Goal: Communication & Community: Ask a question

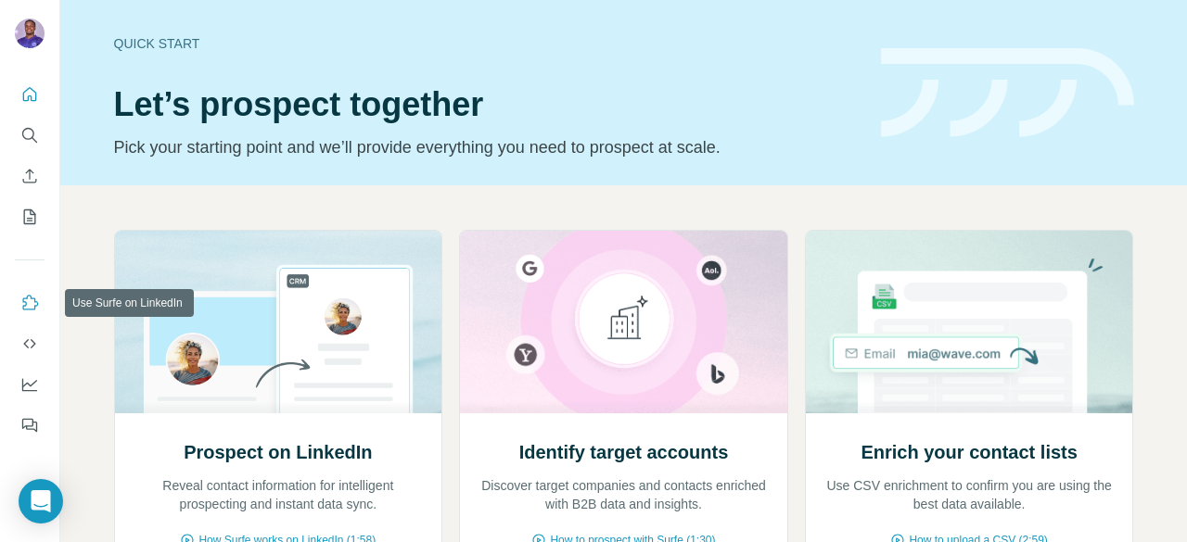
click at [34, 307] on icon "Use Surfe on LinkedIn" at bounding box center [31, 302] width 16 height 15
click at [882, 157] on header "Quick start Let’s prospect together Pick your starting point and we’ll provide …" at bounding box center [624, 92] width 1020 height 135
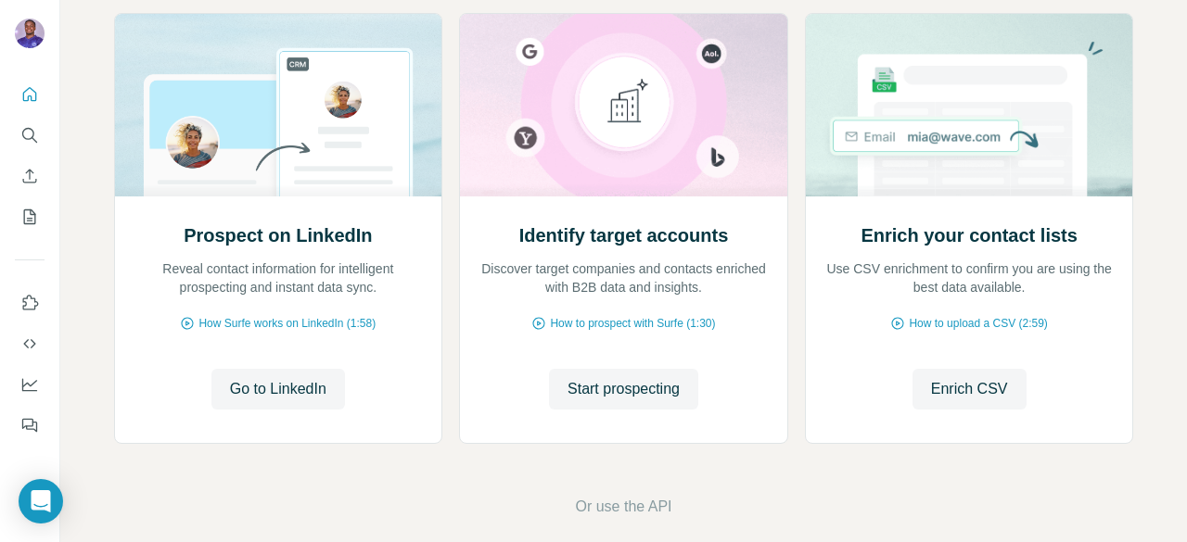
scroll to position [237, 0]
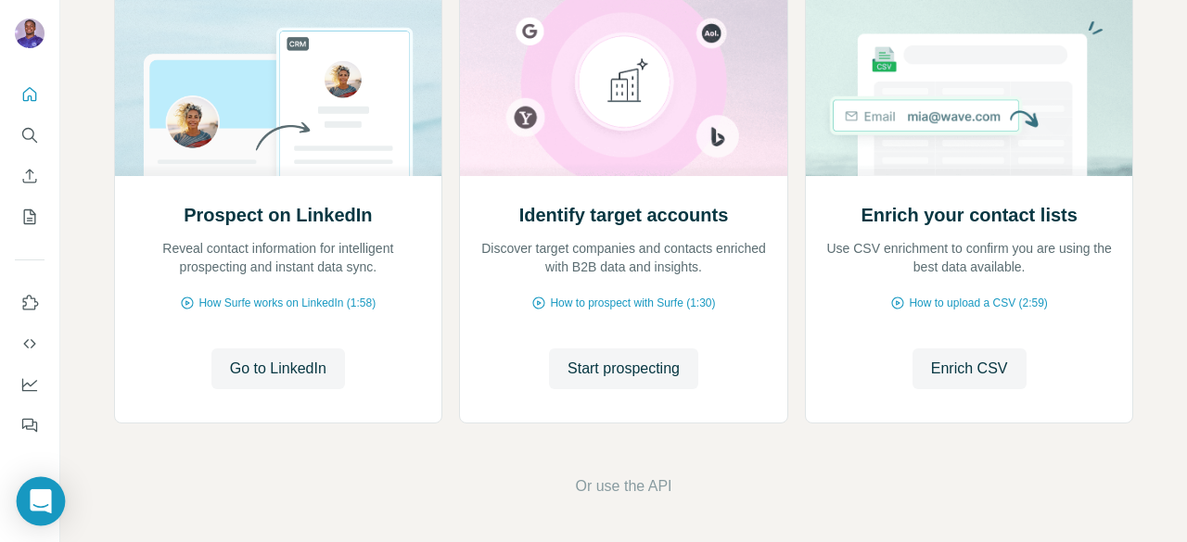
click at [56, 514] on div "Open Intercom Messenger" at bounding box center [41, 501] width 49 height 49
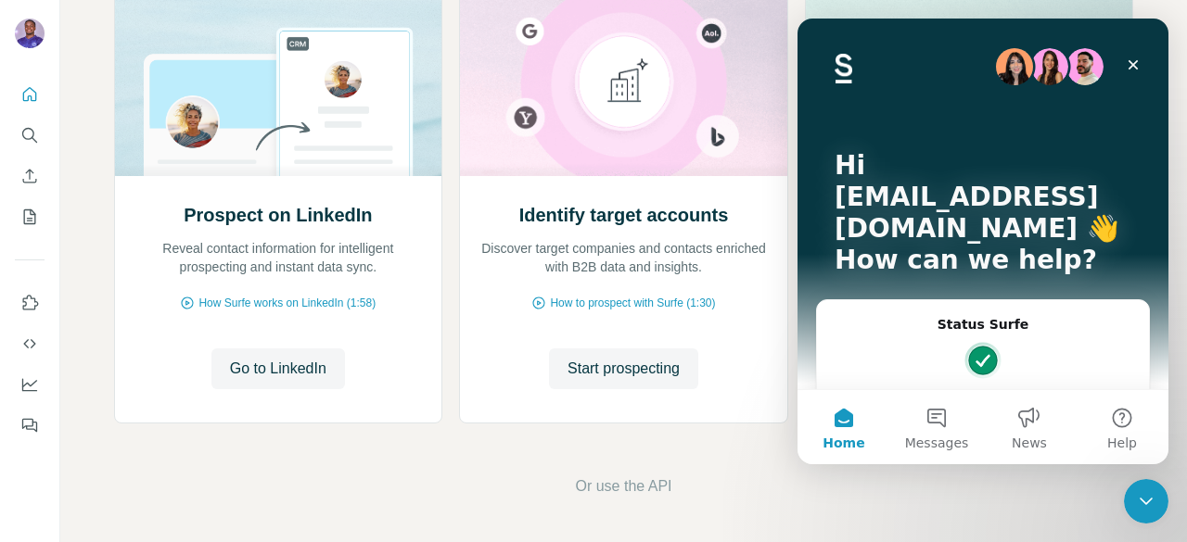
scroll to position [0, 0]
click at [1122, 418] on button "Help" at bounding box center [1121, 427] width 93 height 74
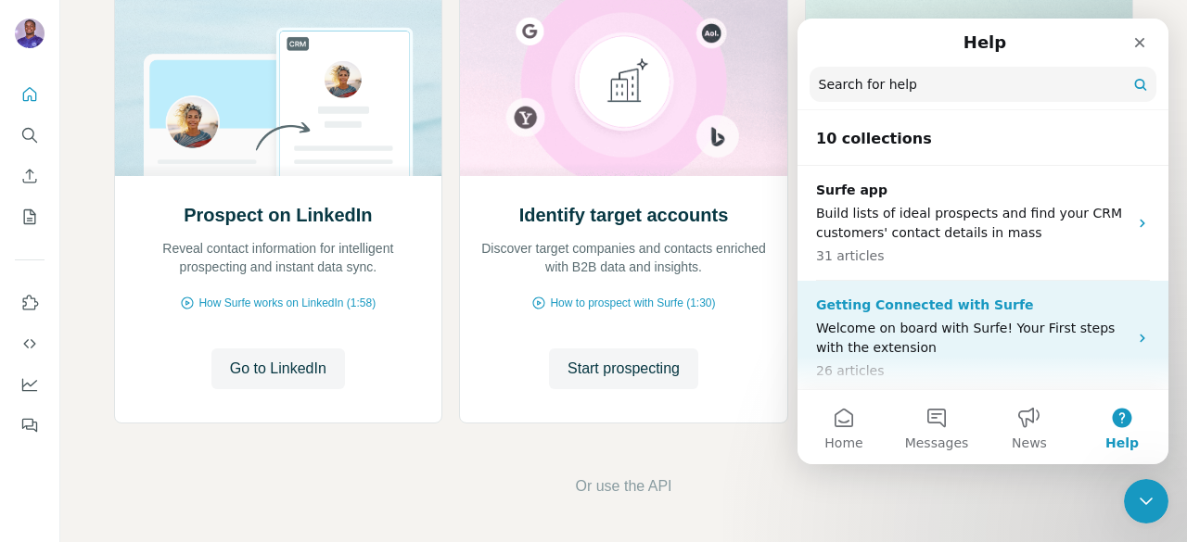
click at [1045, 319] on p "Welcome on board with Surfe! Your First steps with the extension" at bounding box center [972, 338] width 312 height 39
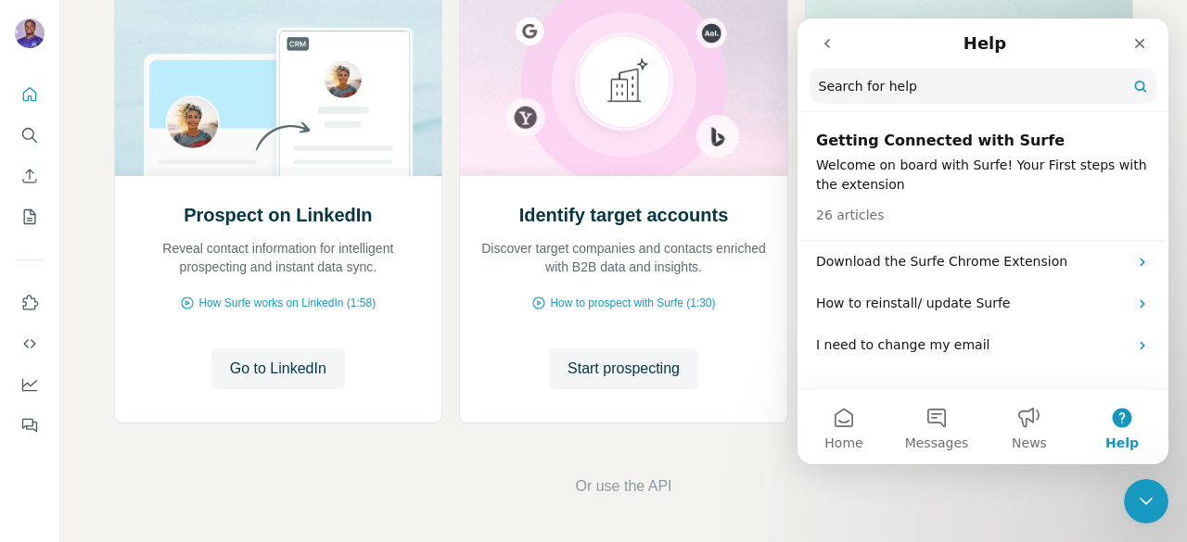
click at [829, 54] on button "go back" at bounding box center [826, 43] width 35 height 35
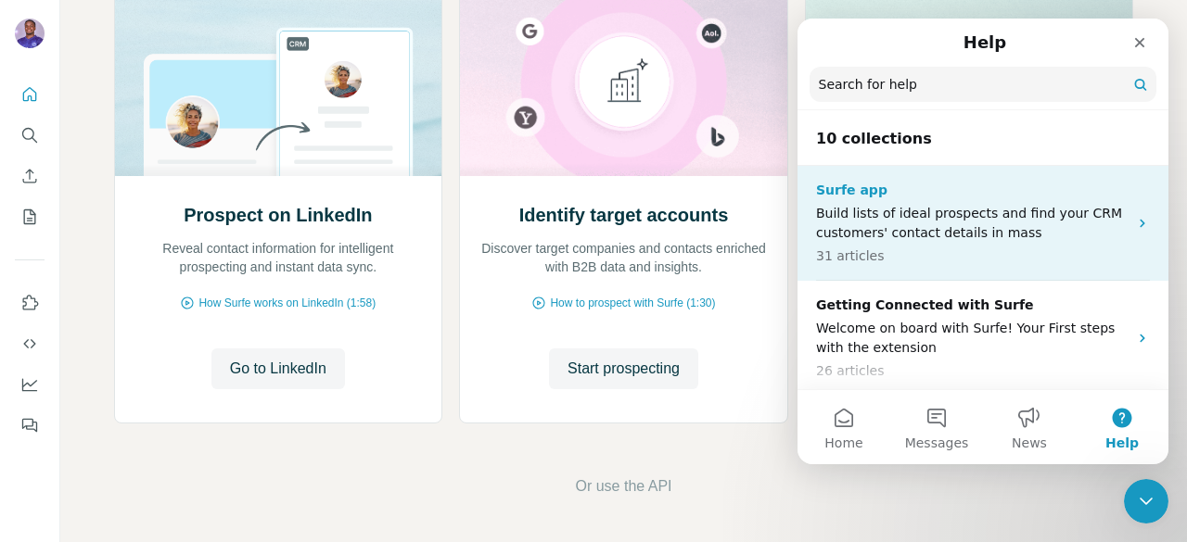
click at [886, 211] on p "Build lists of ideal prospects and find your CRM customers' contact details in …" at bounding box center [972, 223] width 312 height 39
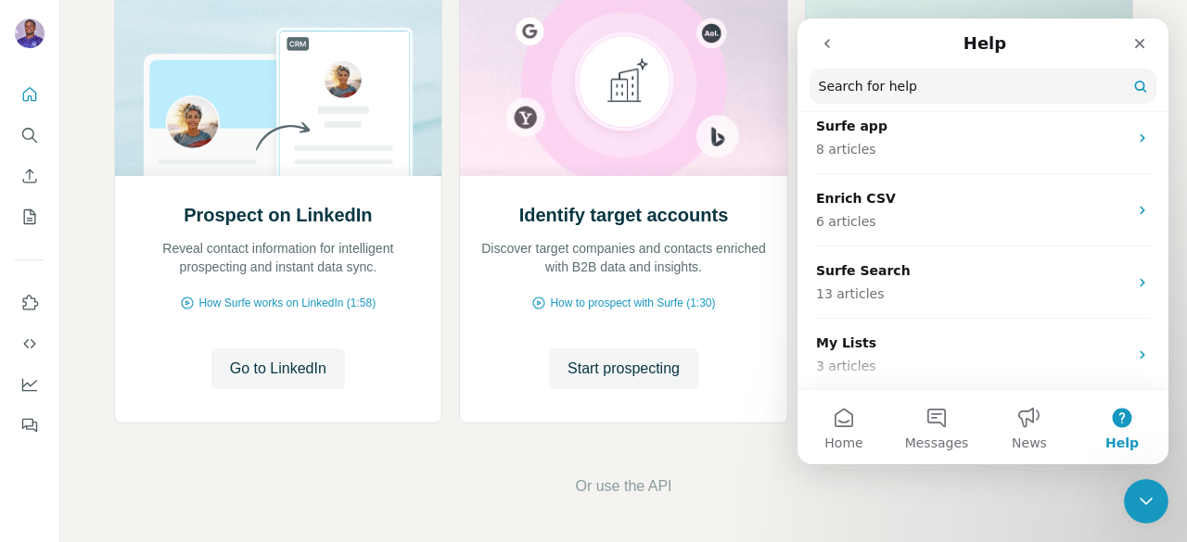
scroll to position [189, 0]
click at [820, 41] on icon "go back" at bounding box center [827, 43] width 15 height 15
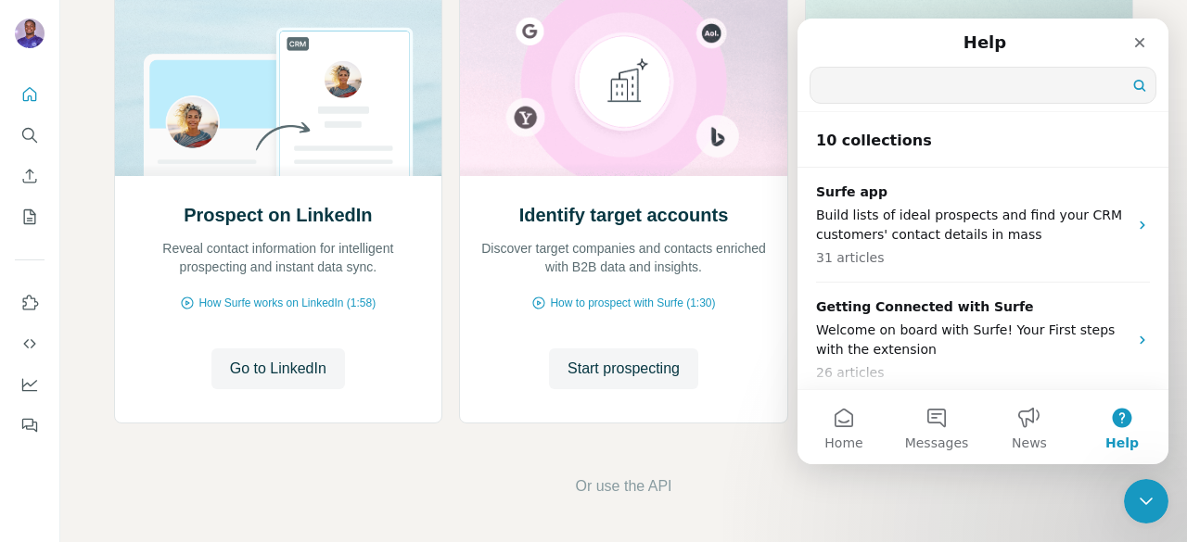
click at [862, 85] on input "Search for help" at bounding box center [982, 85] width 345 height 35
type input "*"
click at [938, 430] on button "Messages" at bounding box center [936, 427] width 93 height 74
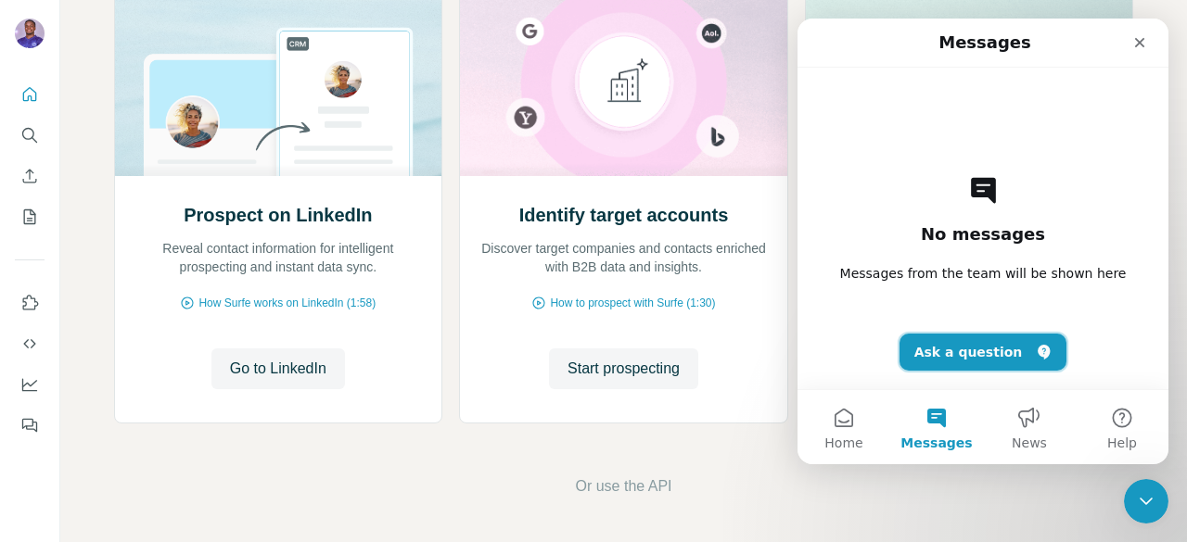
click at [964, 355] on button "Ask a question" at bounding box center [983, 352] width 168 height 37
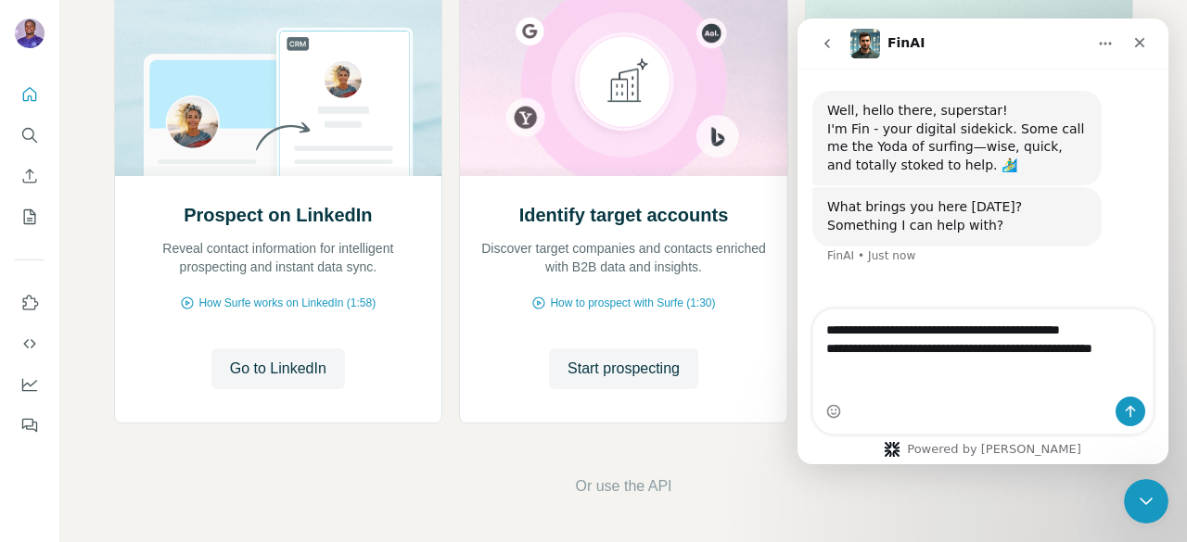
type textarea "**********"
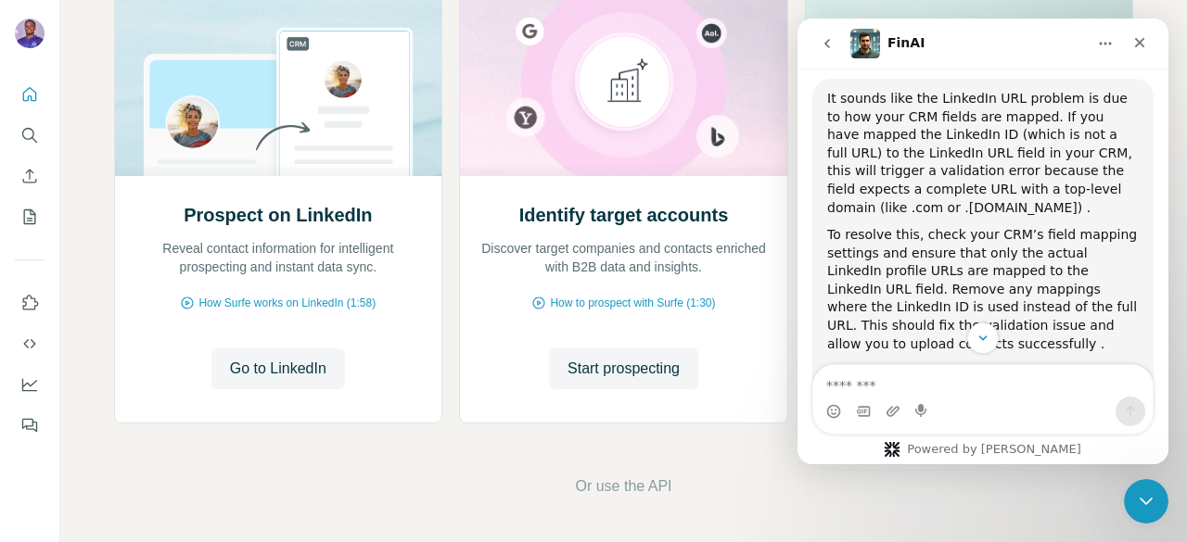
scroll to position [3, 0]
click at [1163, 375] on div "Intercom messenger" at bounding box center [982, 399] width 371 height 70
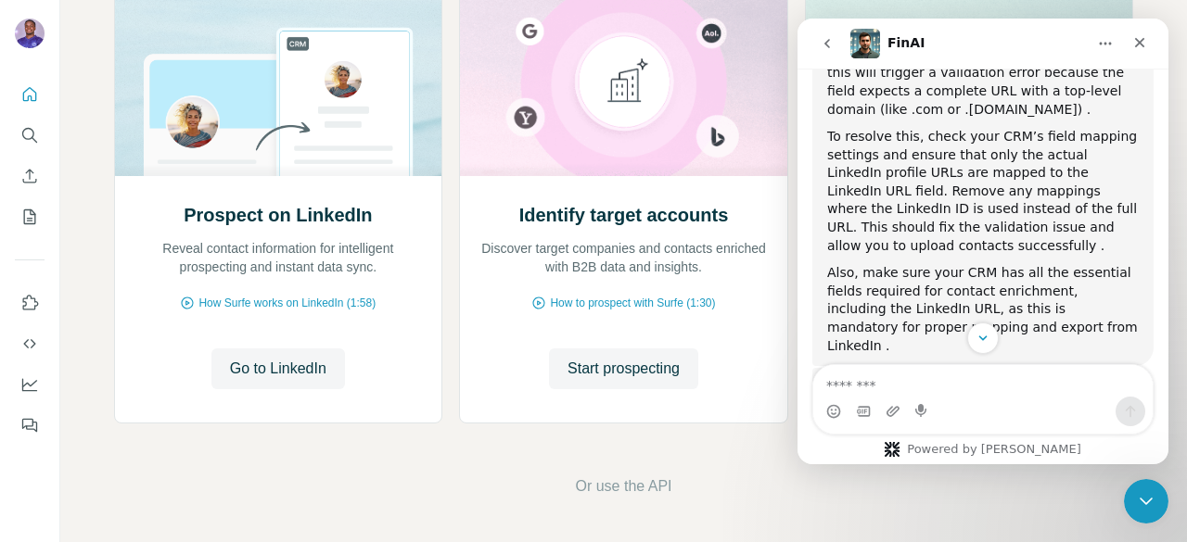
scroll to position [417, 0]
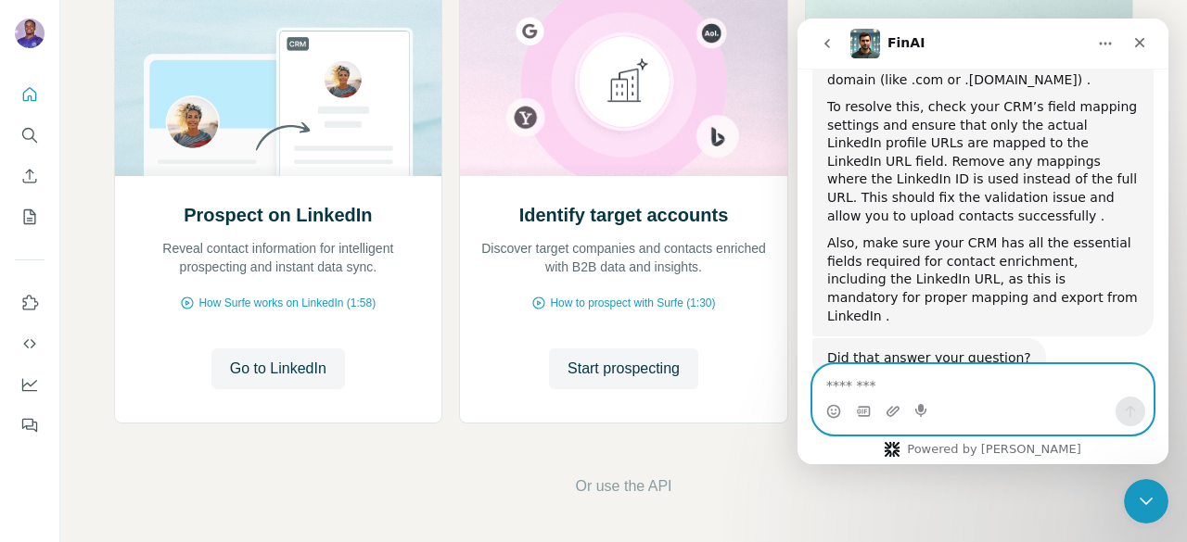
click at [888, 378] on textarea "Message…" at bounding box center [982, 381] width 339 height 32
type textarea "**********"
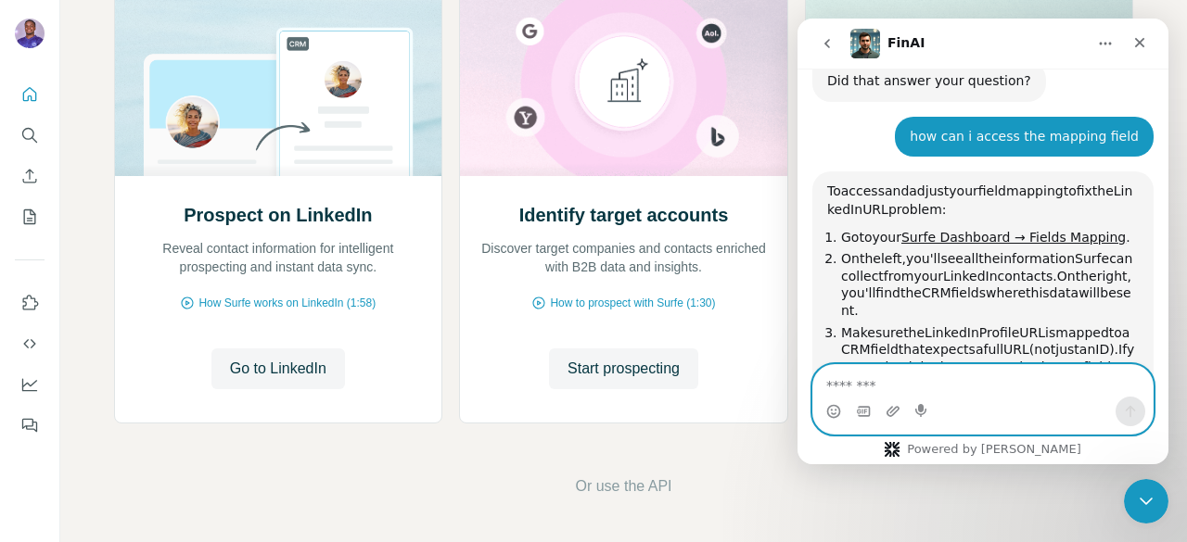
scroll to position [734, 0]
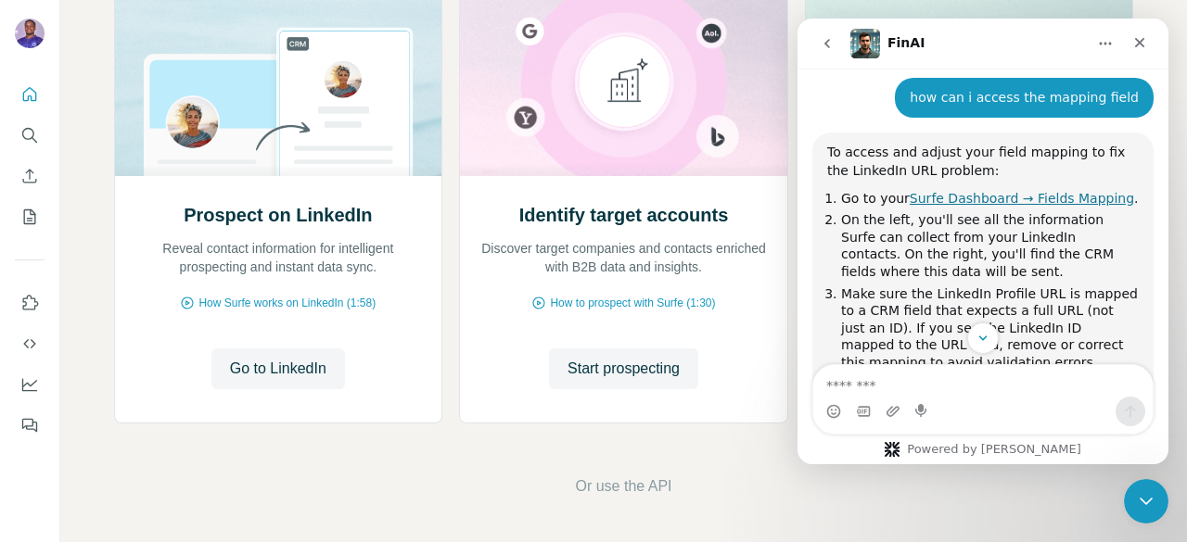
click at [1057, 191] on link "Surfe Dashboard → Fields Mapping" at bounding box center [1021, 198] width 224 height 15
